Goal: Communication & Community: Connect with others

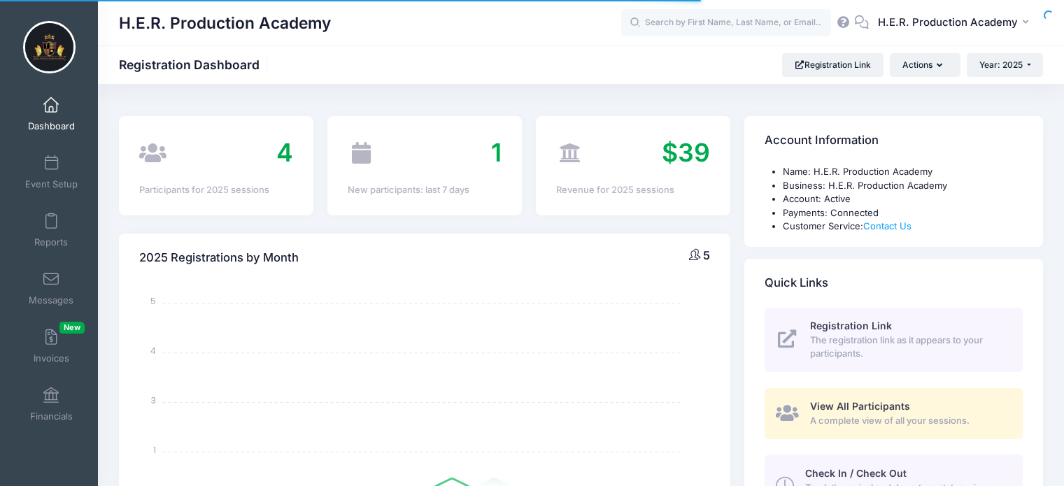
select select
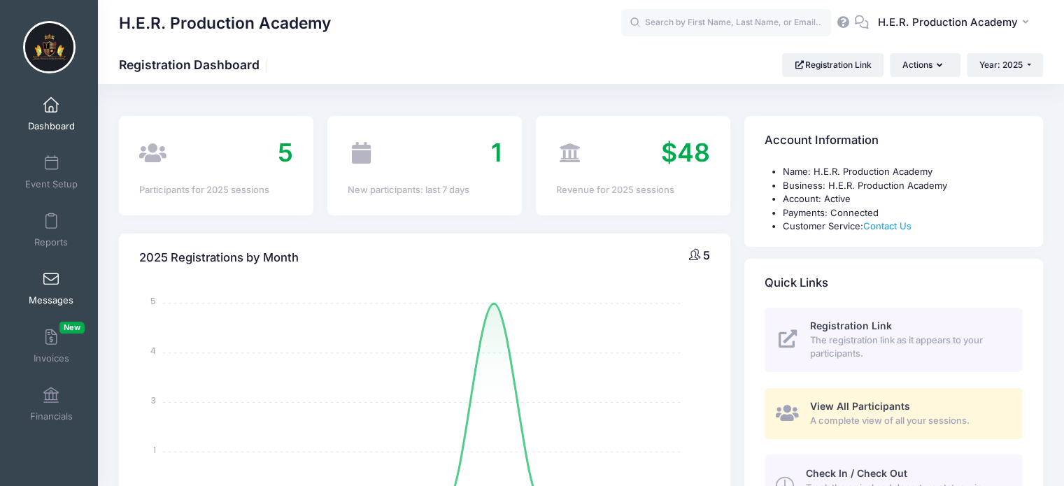
click at [51, 286] on span at bounding box center [51, 279] width 0 height 15
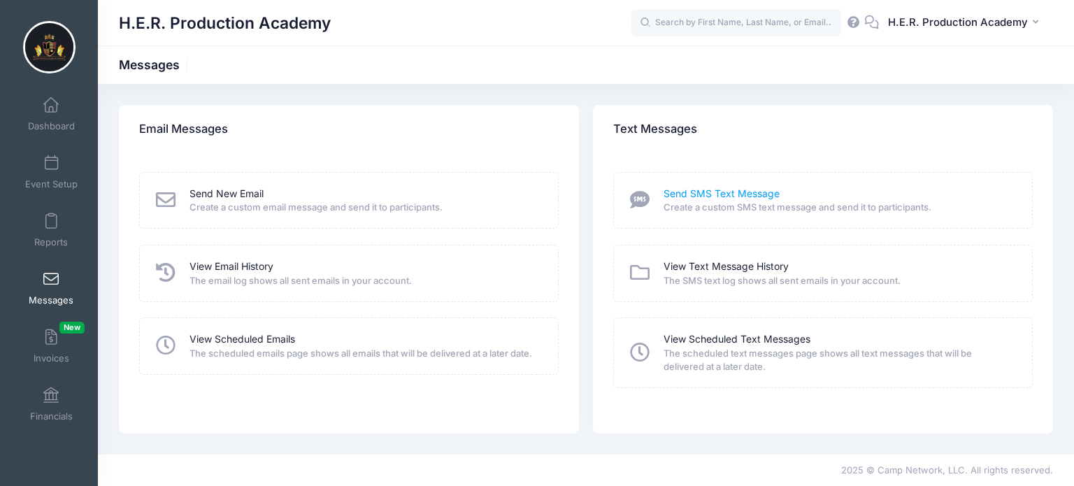
click at [708, 197] on link "Send SMS Text Message" at bounding box center [722, 194] width 116 height 15
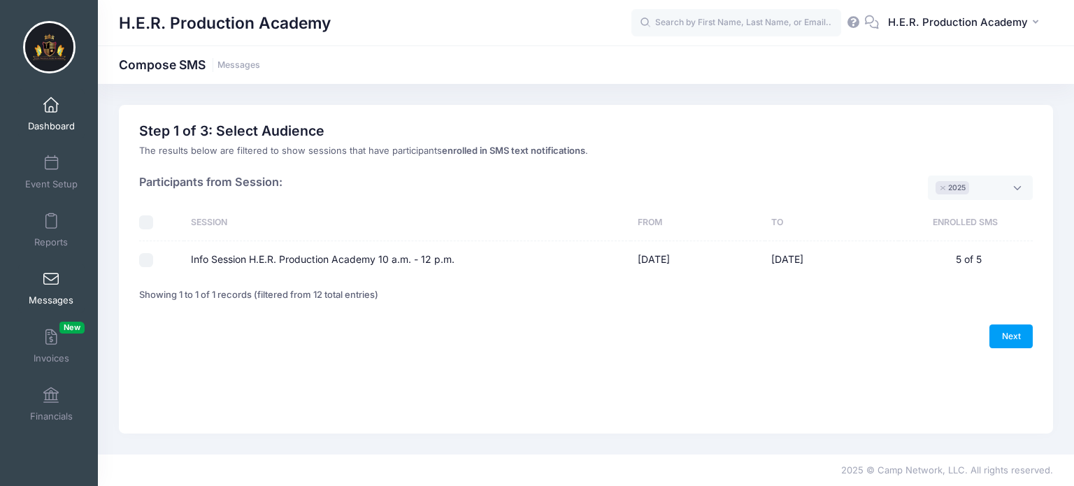
click at [51, 108] on span at bounding box center [51, 105] width 0 height 15
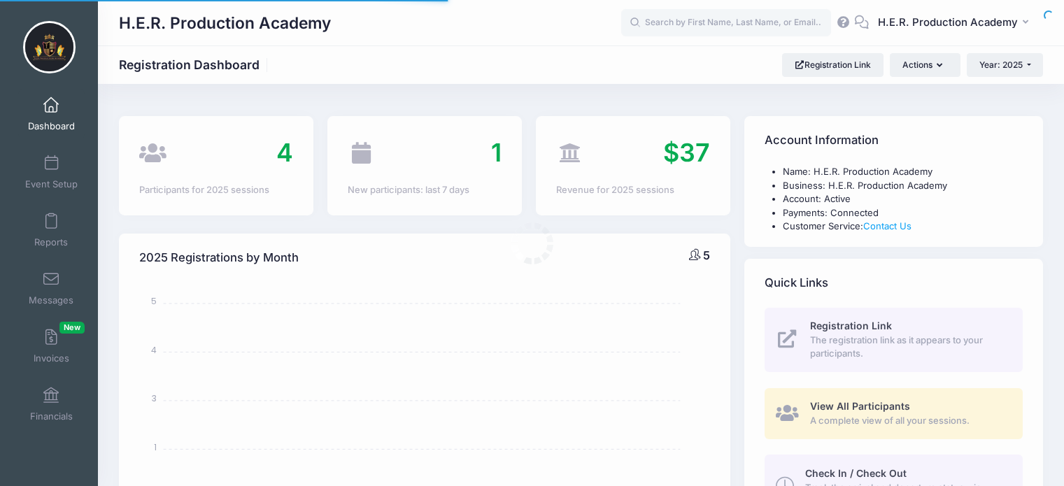
select select
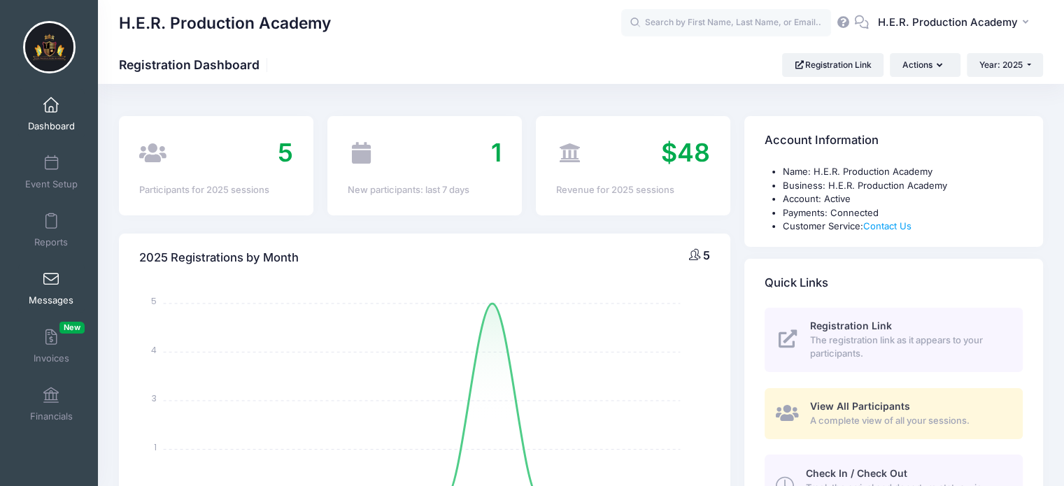
click at [51, 274] on span at bounding box center [51, 279] width 0 height 15
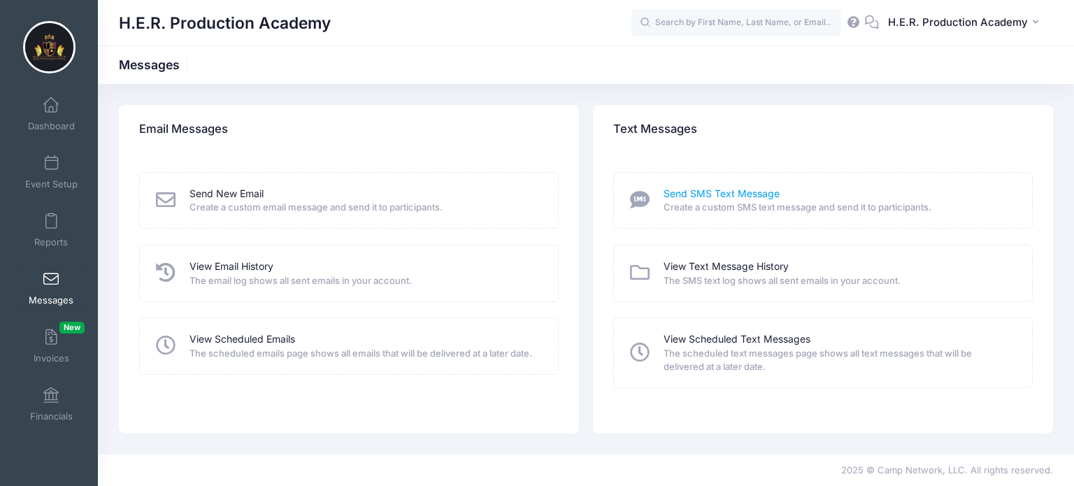
click at [744, 192] on link "Send SMS Text Message" at bounding box center [722, 194] width 116 height 15
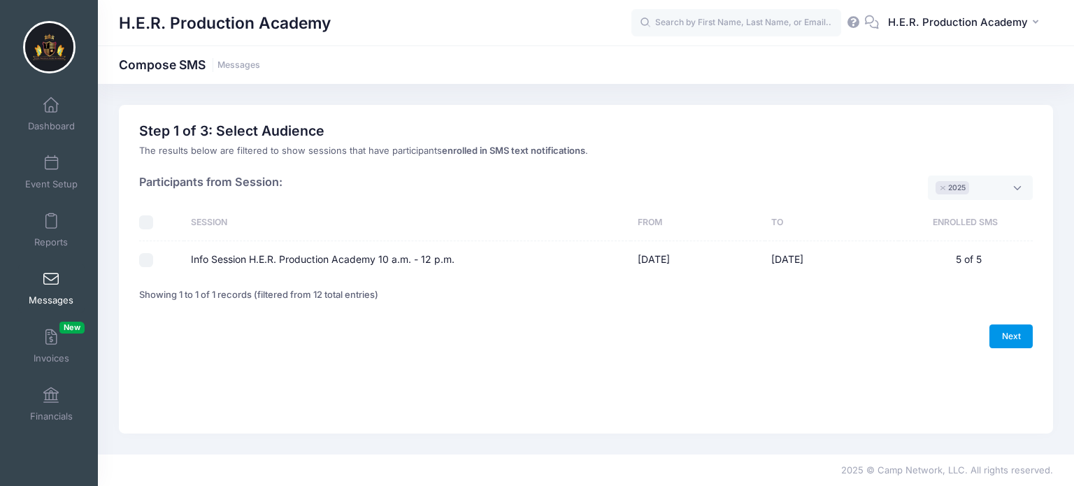
click at [1013, 337] on link "Next" at bounding box center [1011, 337] width 43 height 24
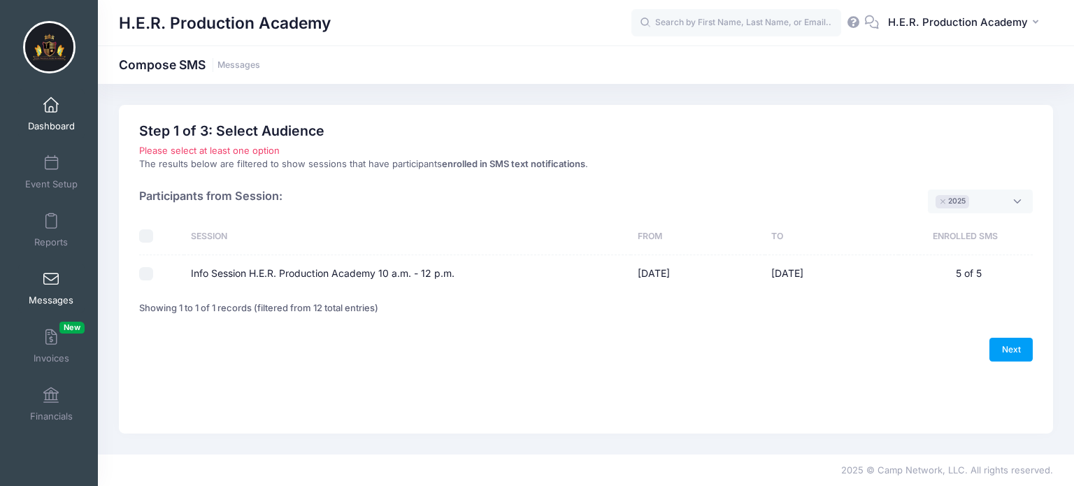
click at [44, 116] on link "Dashboard" at bounding box center [51, 114] width 66 height 49
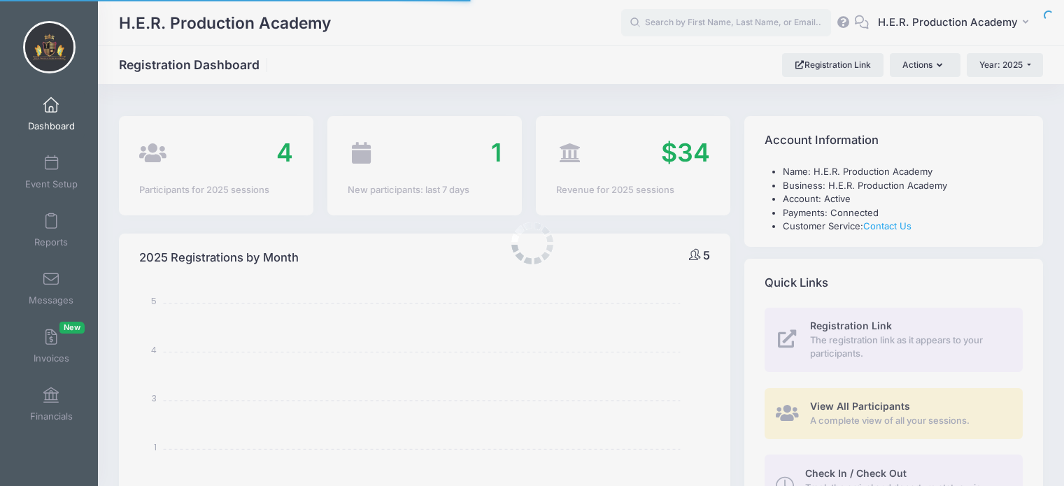
select select
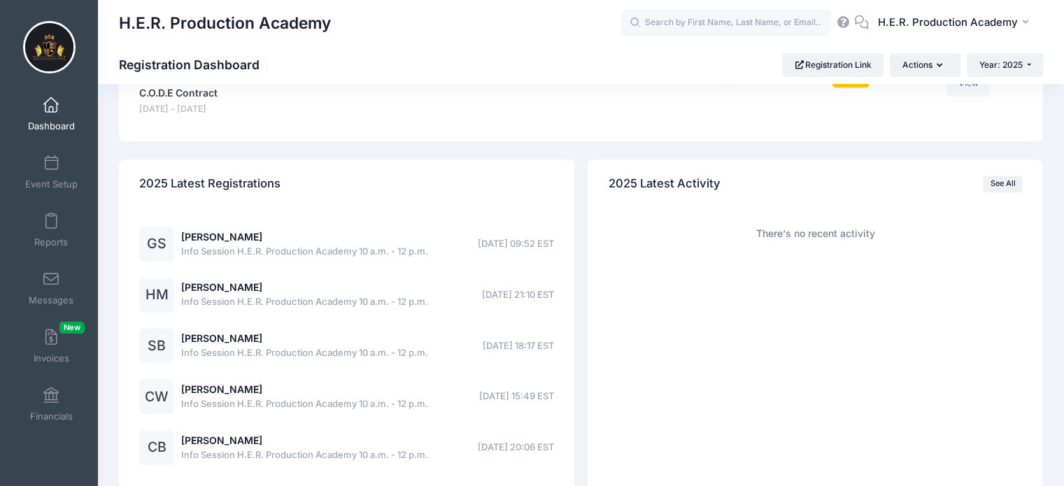
scroll to position [837, 0]
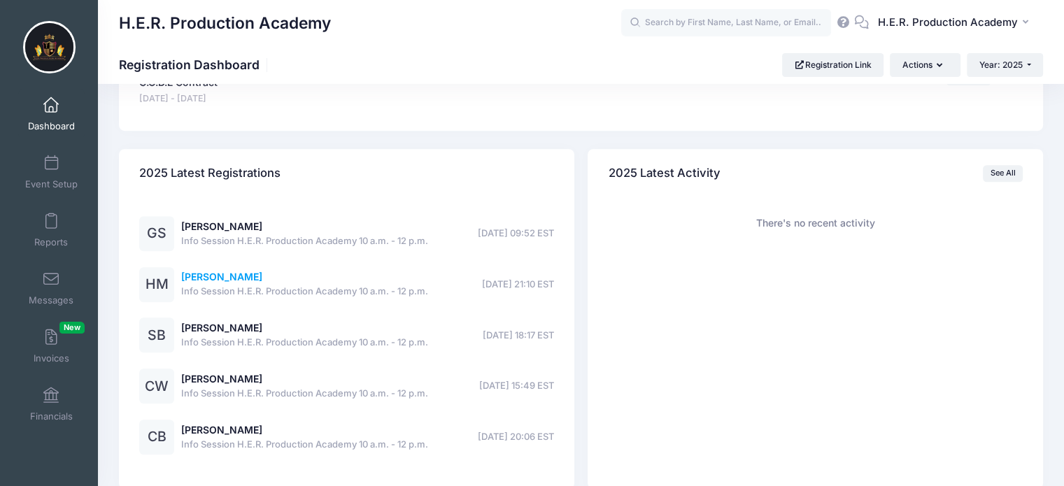
click at [222, 276] on link "[PERSON_NAME]" at bounding box center [221, 277] width 81 height 12
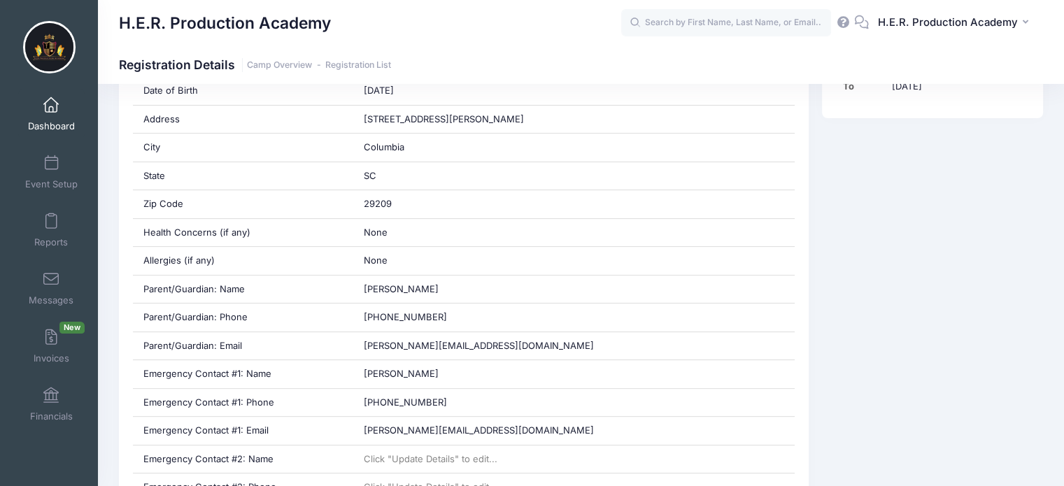
scroll to position [420, 0]
